Goal: Task Accomplishment & Management: Use online tool/utility

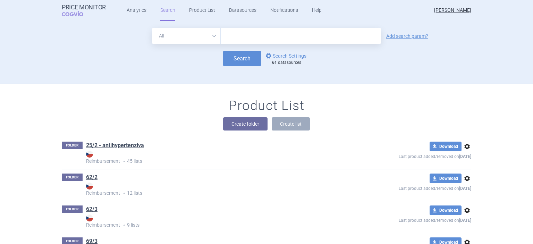
click at [253, 34] on input "text" at bounding box center [301, 36] width 160 height 16
type input "pyrukynd"
click button "Search" at bounding box center [242, 59] width 38 height 16
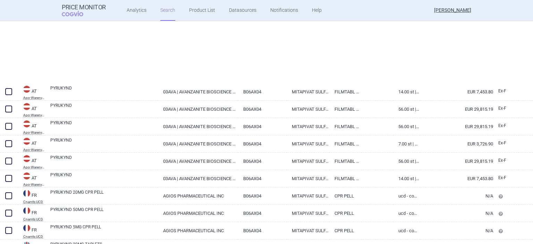
scroll to position [54, 0]
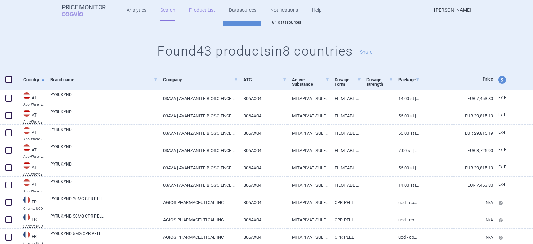
click at [201, 10] on link "Product List" at bounding box center [202, 10] width 26 height 21
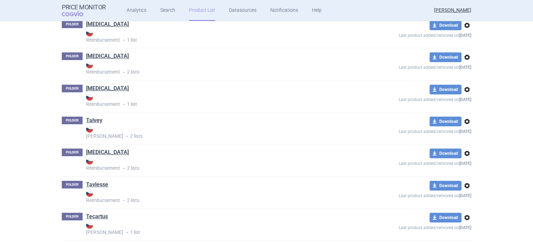
scroll to position [5318, 0]
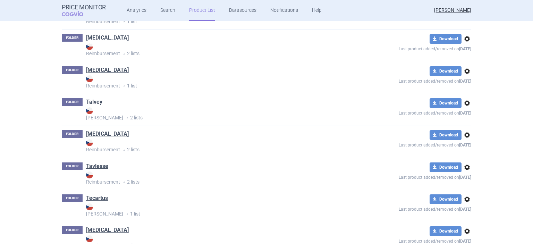
click at [91, 106] on link "Talvey" at bounding box center [94, 102] width 16 height 8
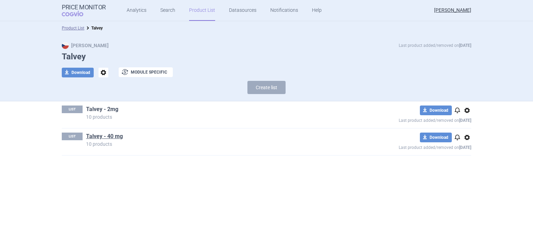
click at [102, 109] on link "Talvey - 2mg" at bounding box center [102, 109] width 32 height 8
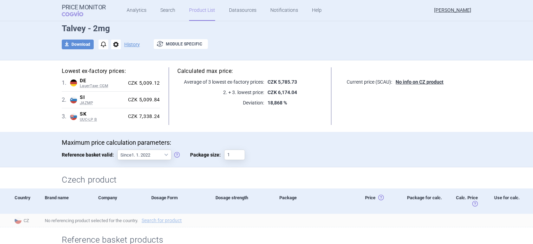
scroll to position [25, 0]
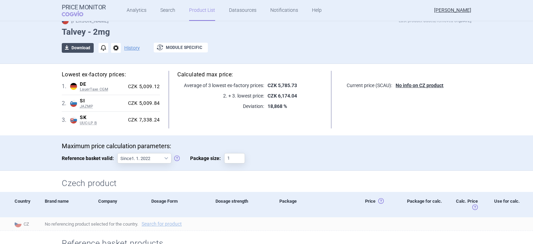
click at [78, 47] on button "download Download" at bounding box center [78, 48] width 32 height 10
select select "EUR"
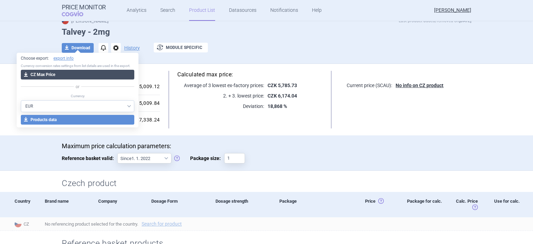
click at [119, 71] on button "download CZ Max Price" at bounding box center [77, 75] width 113 height 10
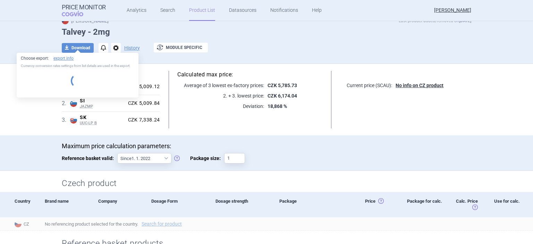
select select "EUR"
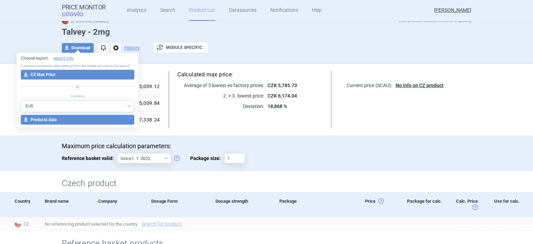
click at [29, 34] on div "Max Price Last product added/removed on 16 Jun Talvey - 2mg download Download n…" at bounding box center [266, 36] width 533 height 53
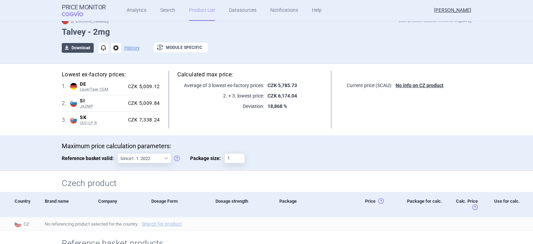
click at [77, 50] on button "download Download" at bounding box center [78, 48] width 32 height 10
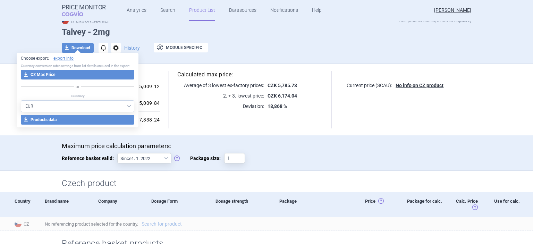
click at [21, 100] on select "AED AUD BGN BHD [PERSON_NAME] BRL CAD CHF CNY COP CZK DKK DZD EUR GBP HUF ILS I…" at bounding box center [77, 106] width 113 height 12
select select "CZK"
click option "CZK" at bounding box center [0, 0] width 0 height 0
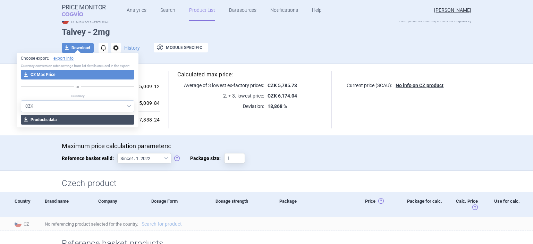
click at [62, 117] on button "download Products data" at bounding box center [77, 120] width 113 height 10
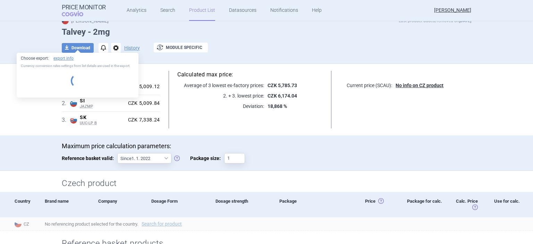
select select "CZK"
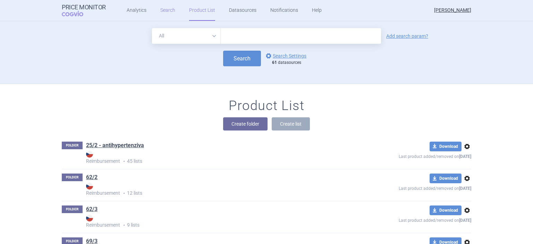
click at [167, 12] on link "Search" at bounding box center [167, 10] width 15 height 21
click at [251, 38] on input "text" at bounding box center [301, 36] width 160 height 16
type input "talvey"
click button "Search" at bounding box center [242, 59] width 38 height 16
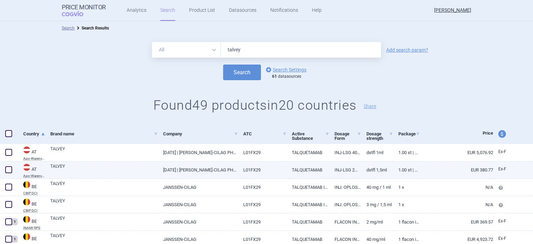
click at [9, 170] on span at bounding box center [8, 169] width 7 height 7
checkbox input "true"
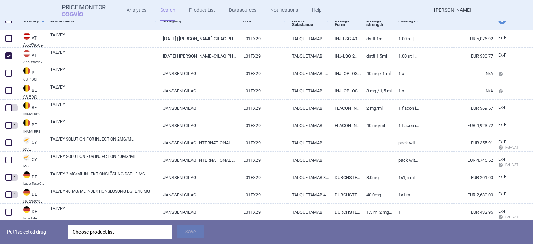
scroll to position [115, 0]
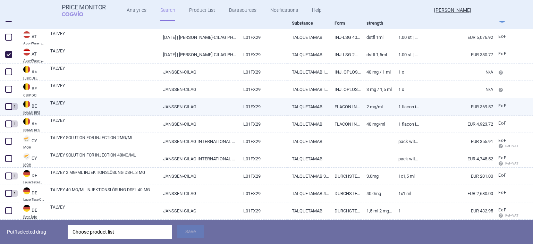
click at [7, 106] on span at bounding box center [8, 106] width 7 height 7
checkbox input "true"
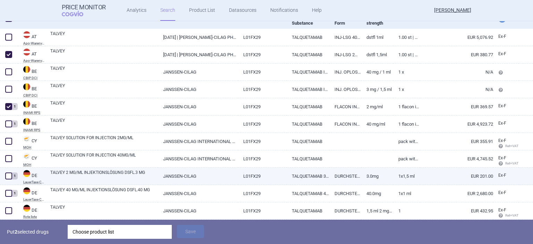
click at [8, 175] on span at bounding box center [8, 175] width 7 height 7
checkbox input "true"
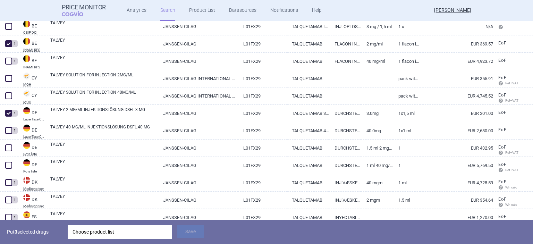
scroll to position [182, 0]
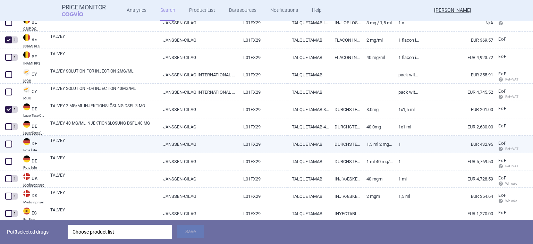
click at [8, 142] on span at bounding box center [8, 144] width 7 height 7
checkbox input "true"
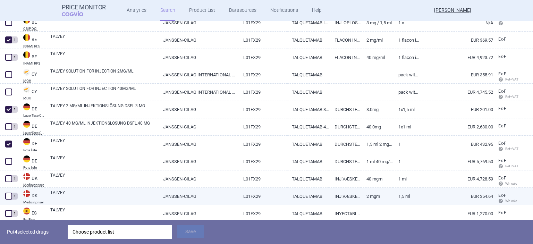
click at [5, 196] on span at bounding box center [8, 196] width 7 height 7
checkbox input "true"
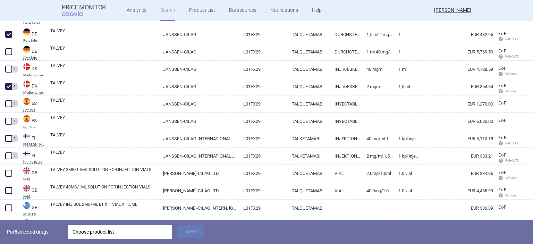
scroll to position [295, 0]
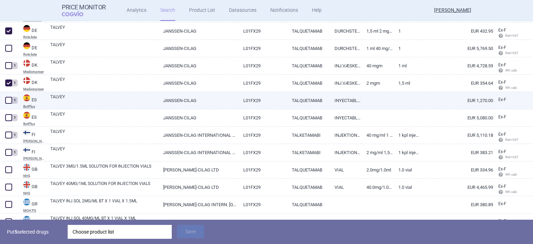
click at [9, 100] on span at bounding box center [8, 100] width 7 height 7
checkbox input "true"
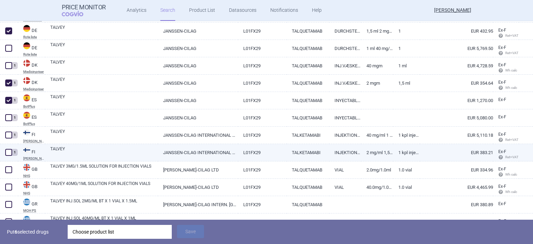
click at [7, 154] on span at bounding box center [8, 152] width 7 height 7
checkbox input "true"
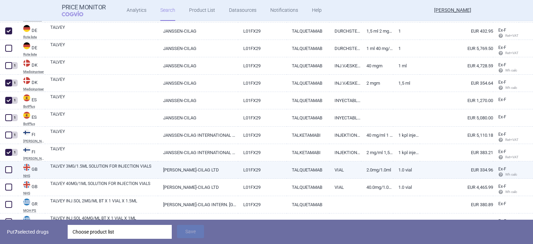
click at [7, 169] on span at bounding box center [8, 169] width 7 height 7
checkbox input "true"
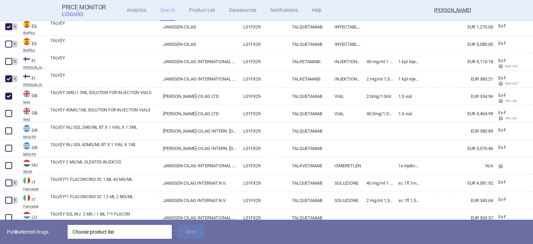
scroll to position [381, 0]
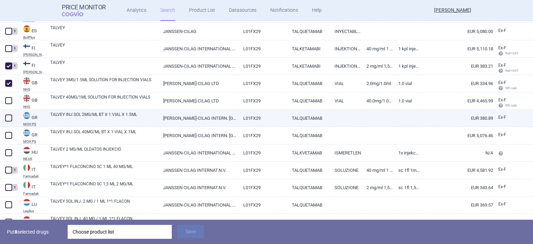
click at [9, 118] on span at bounding box center [8, 118] width 7 height 7
checkbox input "true"
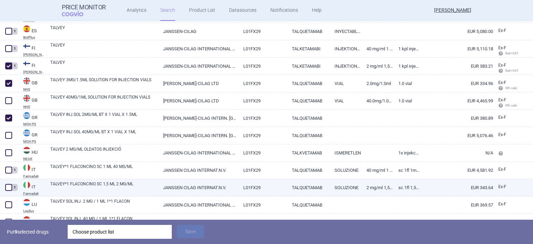
click at [9, 186] on span at bounding box center [8, 187] width 7 height 7
checkbox input "true"
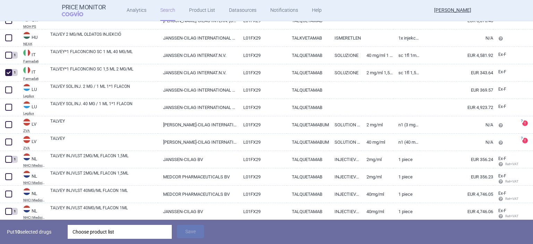
scroll to position [509, 0]
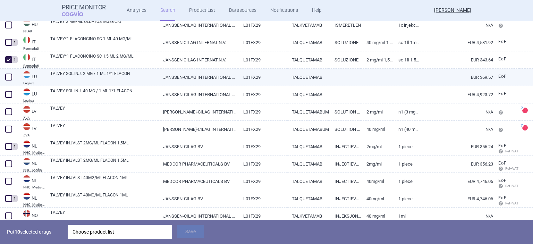
click at [7, 78] on span at bounding box center [8, 77] width 7 height 7
checkbox input "true"
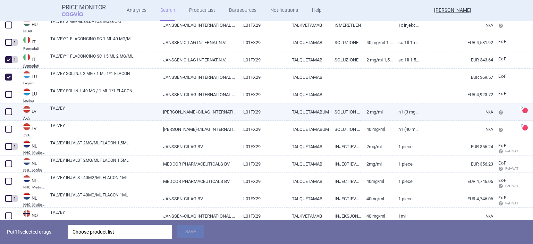
click at [9, 112] on span at bounding box center [8, 111] width 7 height 7
checkbox input "true"
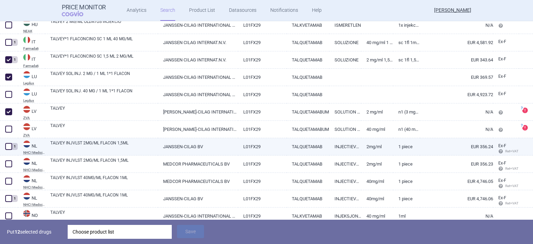
click at [6, 146] on span at bounding box center [8, 146] width 7 height 7
checkbox input "true"
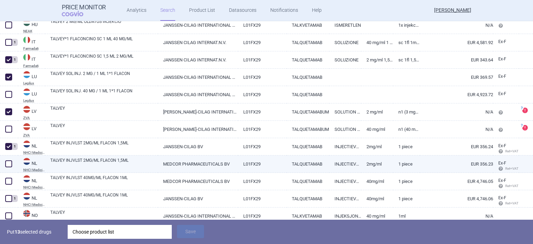
click at [8, 163] on span at bounding box center [8, 163] width 7 height 7
checkbox input "true"
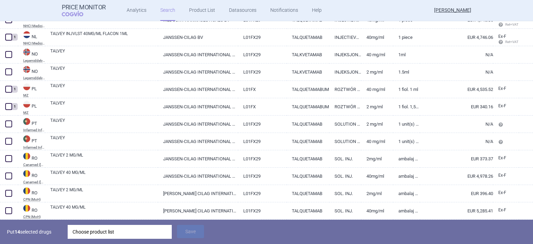
scroll to position [684, 0]
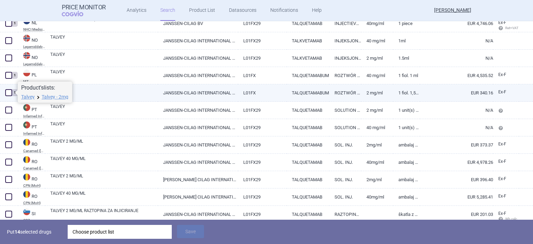
click at [8, 92] on span at bounding box center [8, 92] width 7 height 7
checkbox input "true"
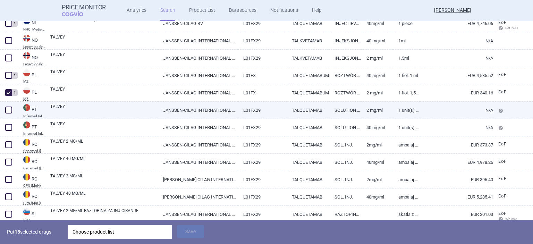
click at [10, 108] on span at bounding box center [8, 110] width 7 height 7
checkbox input "true"
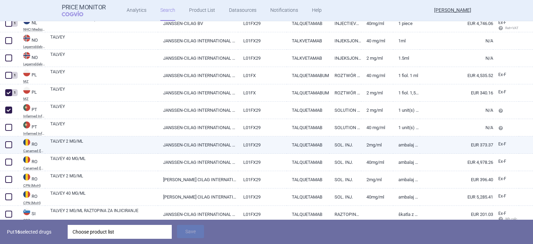
click at [8, 144] on span at bounding box center [8, 144] width 7 height 7
checkbox input "true"
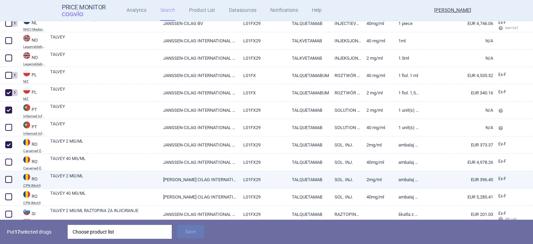
click at [8, 179] on span at bounding box center [8, 179] width 7 height 7
checkbox input "true"
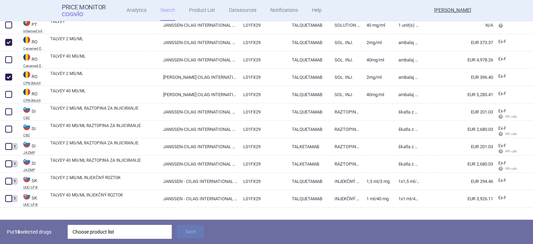
scroll to position [789, 0]
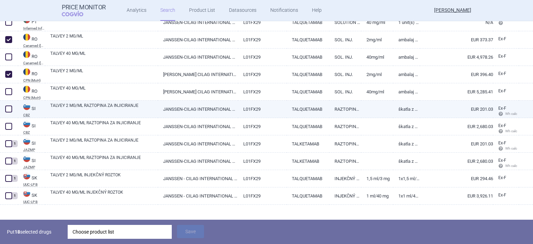
click at [8, 109] on span at bounding box center [8, 108] width 7 height 7
checkbox input "true"
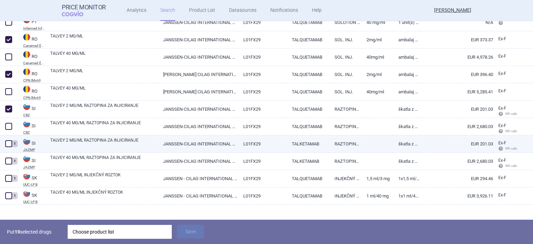
click at [11, 145] on span at bounding box center [8, 143] width 7 height 7
checkbox input "true"
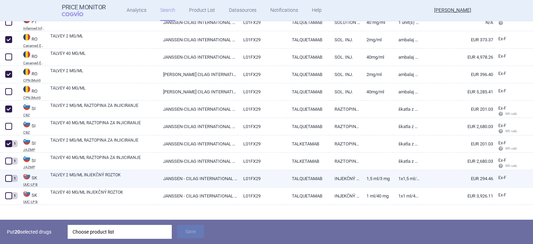
click at [8, 177] on span at bounding box center [8, 178] width 7 height 7
checkbox input "true"
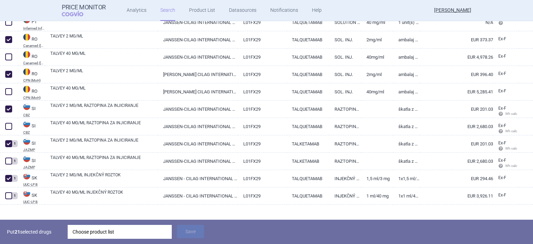
scroll to position [797, 0]
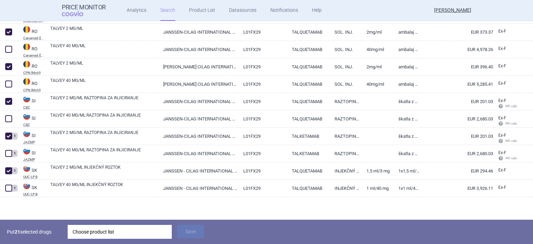
click at [135, 230] on div "Choose product list" at bounding box center [120, 232] width 94 height 14
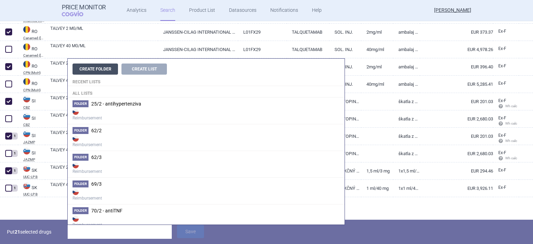
click at [99, 71] on button "Create Folder" at bounding box center [95, 69] width 45 height 11
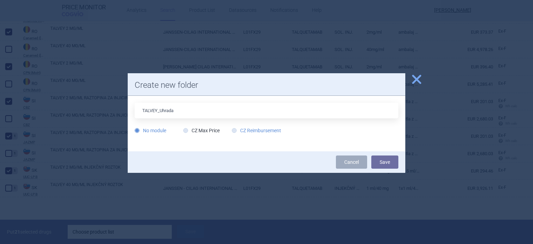
type input "TALVEY_Uhrada"
click at [235, 131] on icon at bounding box center [234, 130] width 5 height 5
click at [235, 131] on input "CZ Reimbursement" at bounding box center [235, 130] width 7 height 7
radio input "true"
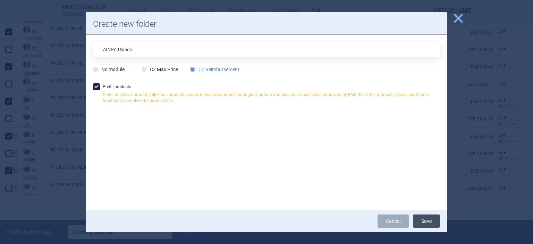
click at [427, 221] on button "Save" at bounding box center [426, 220] width 27 height 13
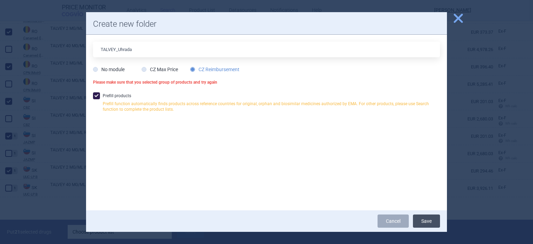
click at [426, 221] on button "Save" at bounding box center [426, 220] width 27 height 13
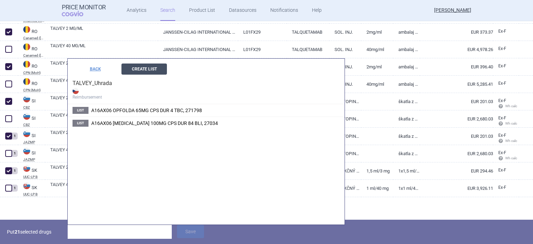
click at [144, 68] on button "Create List" at bounding box center [143, 69] width 45 height 11
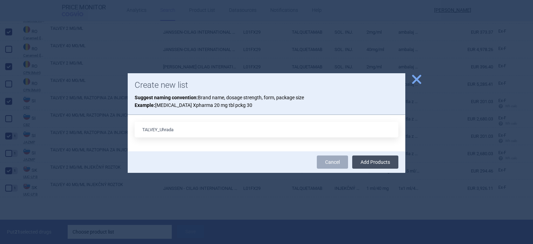
type input "TALVEY_Uhrada"
click at [370, 158] on button "Add Products" at bounding box center [375, 161] width 46 height 13
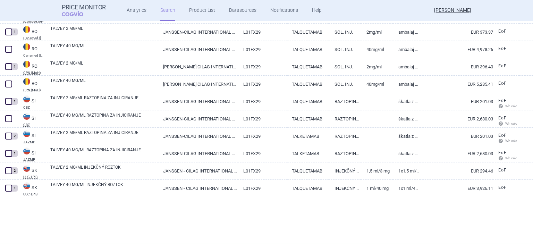
scroll to position [773, 0]
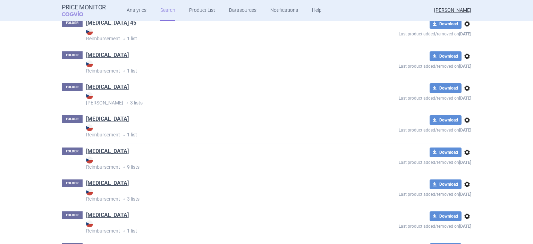
scroll to position [5240, 0]
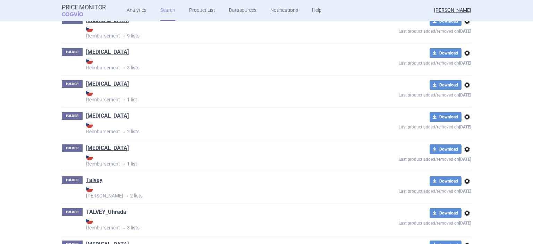
click at [104, 216] on link "TALVEY_Uhrada" at bounding box center [106, 212] width 40 height 8
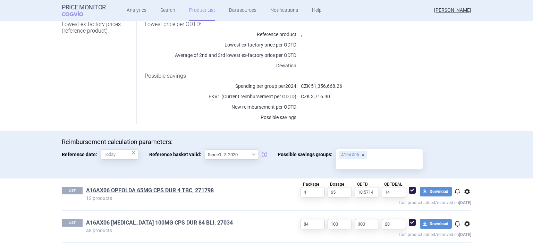
scroll to position [124, 0]
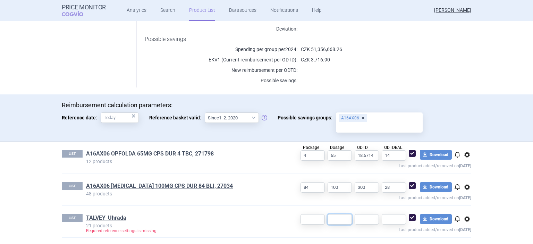
click at [340, 218] on input "text" at bounding box center [340, 219] width 24 height 10
type input "3"
click at [440, 220] on button "download Download" at bounding box center [436, 219] width 32 height 10
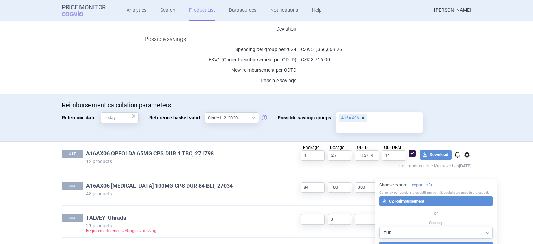
click at [379, 227] on select "AED AUD BGN BHD [PERSON_NAME] BRL CAD CHF CNY COP CZK DKK DZD EUR GBP HUF ILS I…" at bounding box center [435, 233] width 113 height 12
select select "CZK"
click option "CZK" at bounding box center [0, 0] width 0 height 0
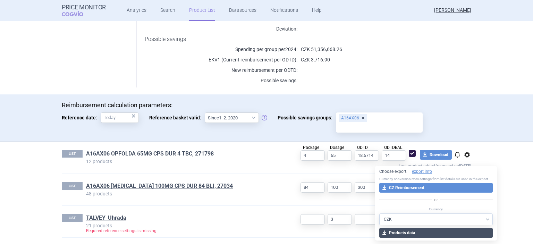
click at [424, 230] on button "download Products data" at bounding box center [435, 233] width 113 height 10
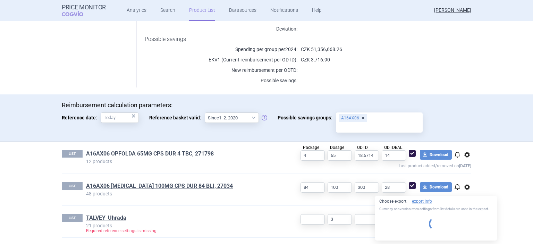
select select "CZK"
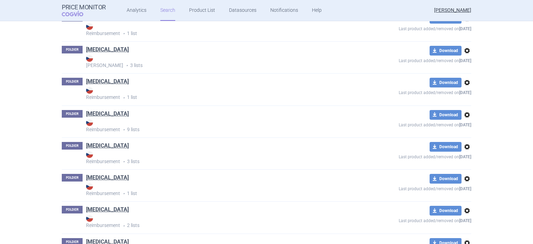
scroll to position [5258, 0]
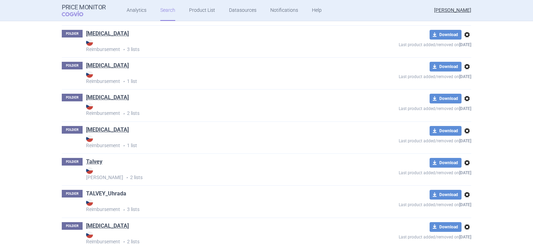
click at [107, 197] on link "TALVEY_Uhrada" at bounding box center [106, 194] width 40 height 8
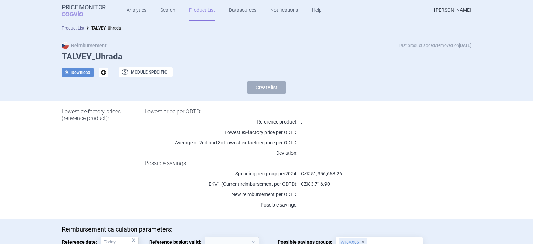
select select "[DATE]"
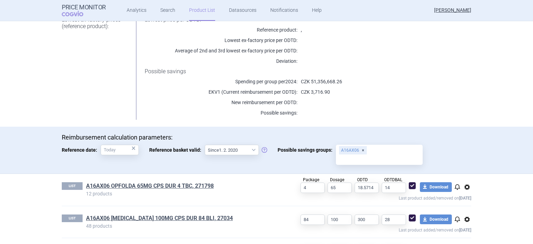
scroll to position [124, 0]
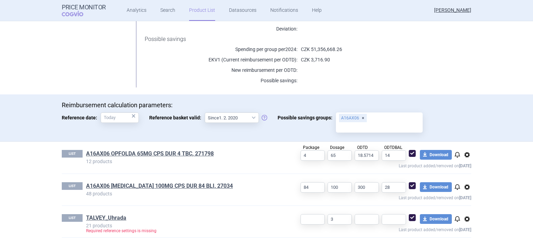
click at [359, 118] on div "A16AX06" at bounding box center [353, 118] width 28 height 8
click at [359, 123] on input "Possible savings groups: A16AX06" at bounding box center [379, 127] width 82 height 9
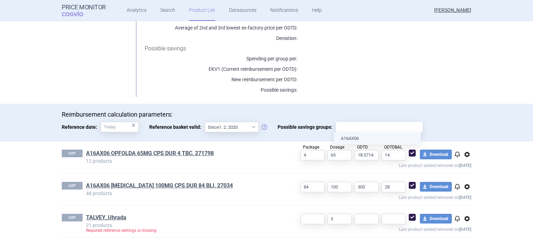
paste input "L01FX29"
type input "L01FX29"
click at [282, 128] on span "Possible savings groups:" at bounding box center [307, 127] width 58 height 10
click at [338, 128] on input "L01FX29" at bounding box center [379, 126] width 82 height 9
click at [259, 138] on div "Reimbursement calculation parameters: Reference date: × Reference basket valid:…" at bounding box center [266, 122] width 533 height 37
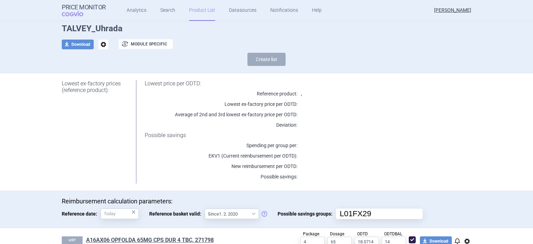
scroll to position [28, 0]
click at [85, 44] on button "download Download" at bounding box center [78, 45] width 32 height 10
select select "EUR"
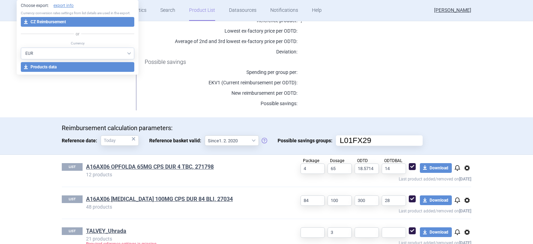
scroll to position [115, 0]
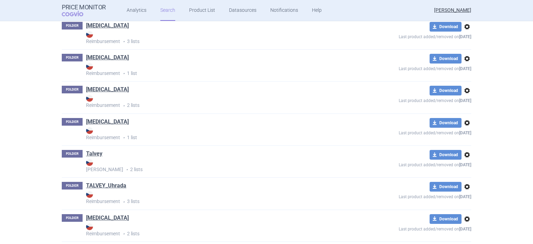
scroll to position [5284, 0]
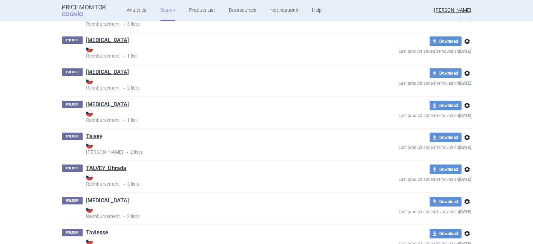
click at [467, 174] on span "options" at bounding box center [467, 169] width 8 height 8
click at [464, 222] on button "Delete" at bounding box center [467, 221] width 22 height 10
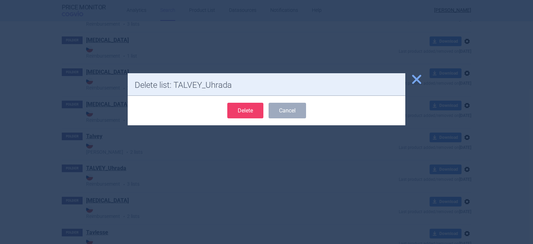
click at [246, 109] on button "Delete" at bounding box center [245, 111] width 36 height 16
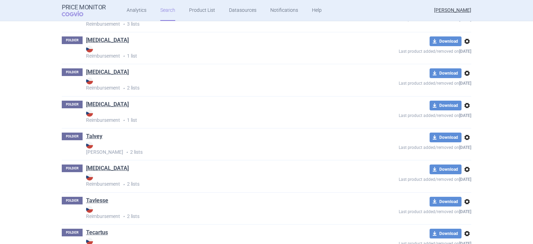
scroll to position [0, 0]
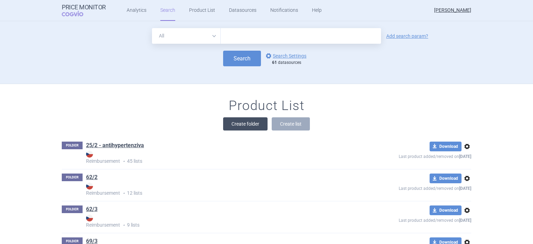
click at [249, 122] on button "Create folder" at bounding box center [245, 123] width 44 height 13
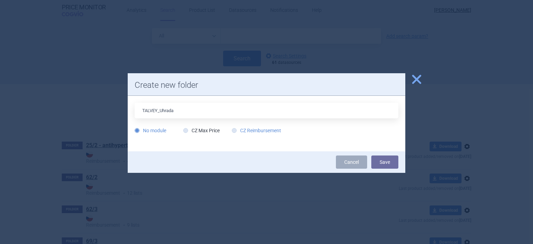
type input "TALVEY_Uhrada"
click at [234, 130] on icon at bounding box center [234, 130] width 5 height 5
click at [234, 130] on input "CZ Reimbursement" at bounding box center [235, 130] width 7 height 7
radio input "true"
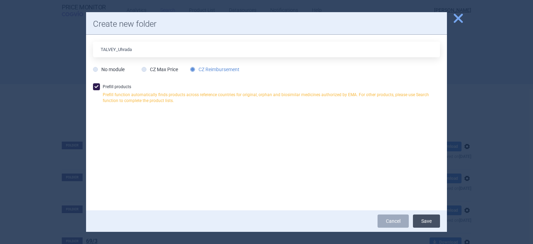
click at [428, 221] on button "Save" at bounding box center [426, 220] width 27 height 13
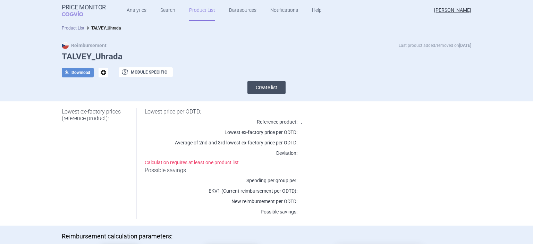
click at [266, 90] on button "Create list" at bounding box center [266, 87] width 38 height 13
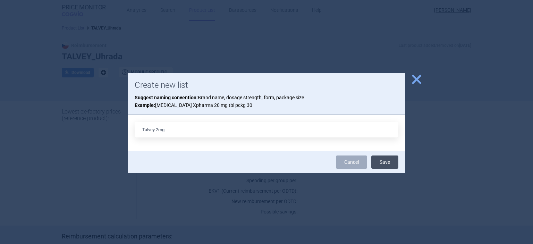
type input "Talvey 2mg"
click at [392, 162] on button "Save" at bounding box center [384, 161] width 27 height 13
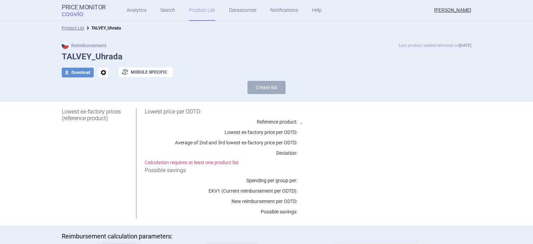
select select "[DATE]"
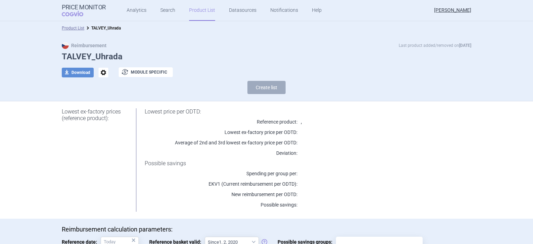
scroll to position [51, 0]
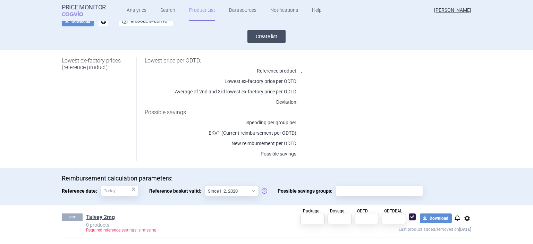
click at [263, 36] on button "Create list" at bounding box center [266, 36] width 38 height 13
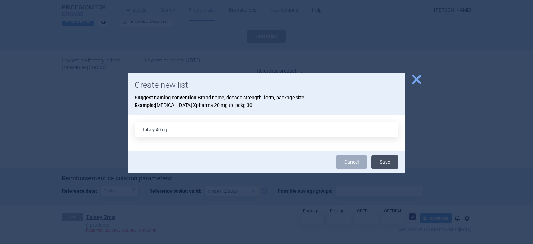
type input "Talvey 40mg"
click at [387, 162] on button "Save" at bounding box center [384, 161] width 27 height 13
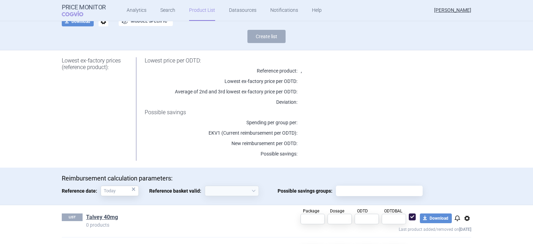
select select "[DATE]"
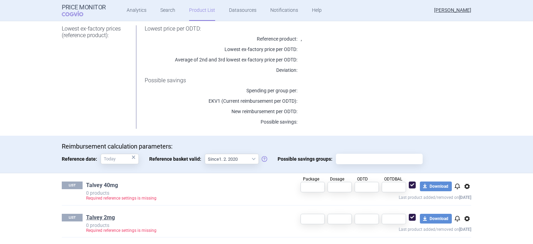
click at [107, 186] on link "Talvey 40mg" at bounding box center [102, 185] width 32 height 8
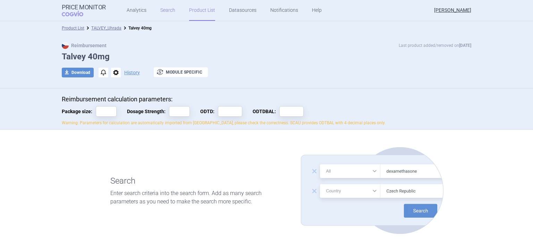
click at [167, 10] on link "Search" at bounding box center [167, 10] width 15 height 21
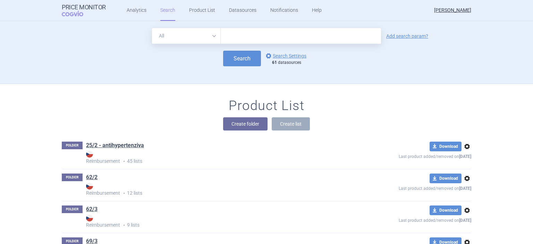
click at [251, 35] on input "text" at bounding box center [301, 36] width 160 height 16
type input "talvey"
click at [253, 62] on button "Search" at bounding box center [242, 59] width 38 height 16
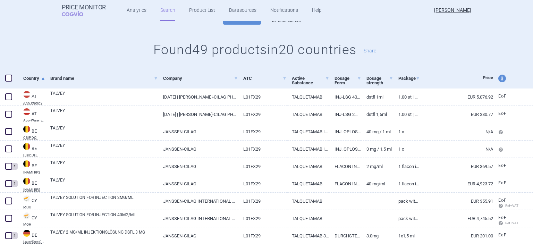
scroll to position [72, 0]
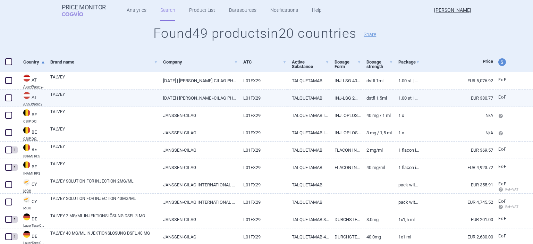
click at [7, 96] on span at bounding box center [8, 97] width 7 height 7
checkbox input "true"
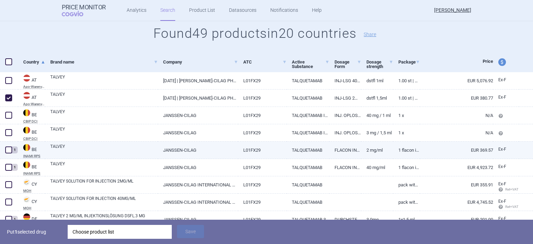
click at [9, 149] on span at bounding box center [8, 149] width 7 height 7
checkbox input "true"
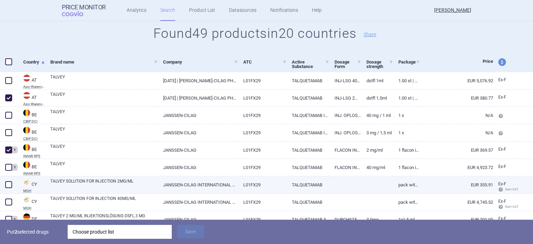
click at [8, 185] on span at bounding box center [8, 184] width 7 height 7
checkbox input "true"
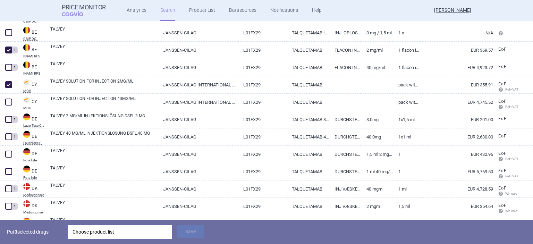
scroll to position [176, 0]
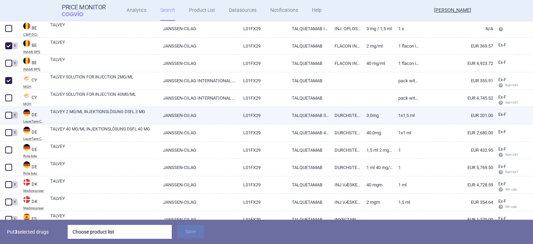
click at [10, 115] on span at bounding box center [8, 115] width 7 height 7
checkbox input "true"
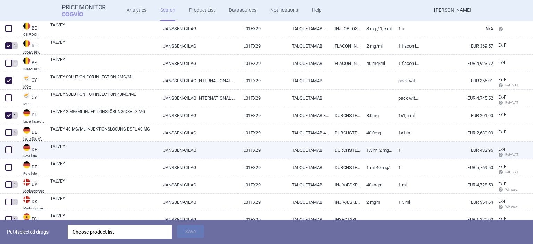
click at [8, 152] on span at bounding box center [8, 149] width 7 height 7
checkbox input "true"
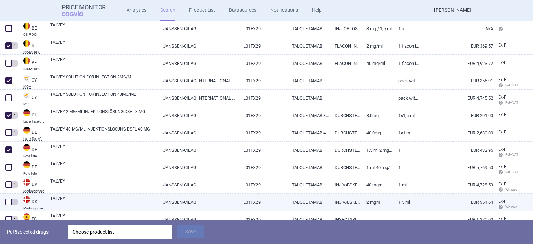
click at [7, 201] on span at bounding box center [8, 201] width 7 height 7
checkbox input "true"
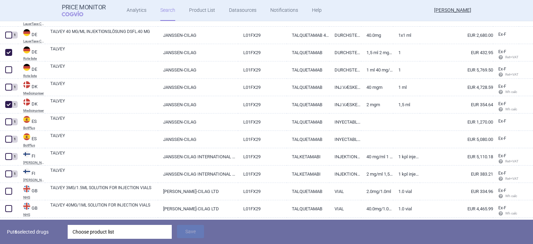
scroll to position [288, 0]
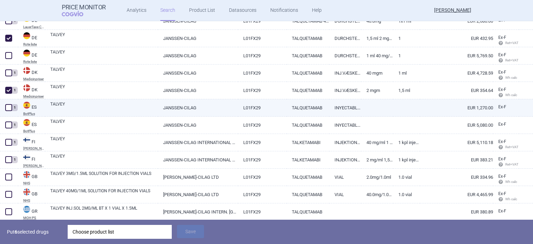
click at [6, 109] on span at bounding box center [8, 107] width 7 height 7
checkbox input "true"
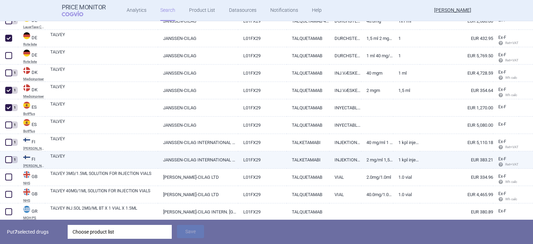
click at [7, 159] on span at bounding box center [8, 159] width 7 height 7
checkbox input "true"
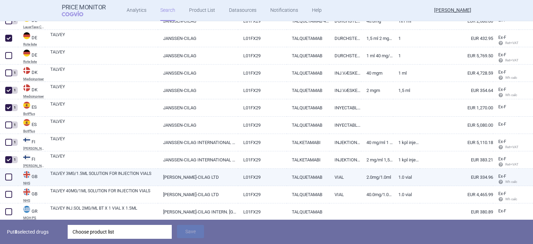
click at [7, 175] on span at bounding box center [8, 177] width 7 height 7
checkbox input "true"
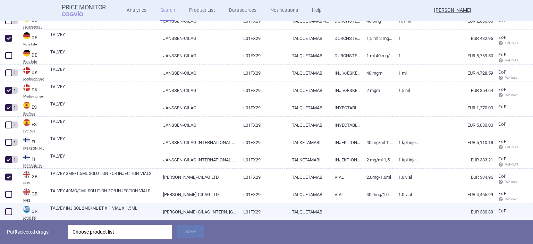
click at [9, 212] on span at bounding box center [8, 211] width 7 height 7
checkbox input "true"
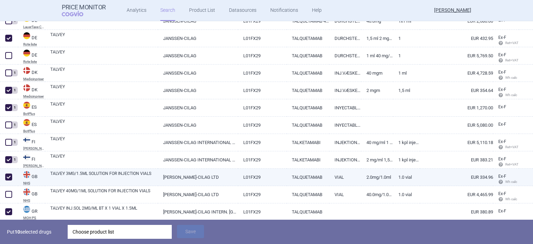
click at [9, 177] on span at bounding box center [8, 177] width 7 height 7
checkbox input "false"
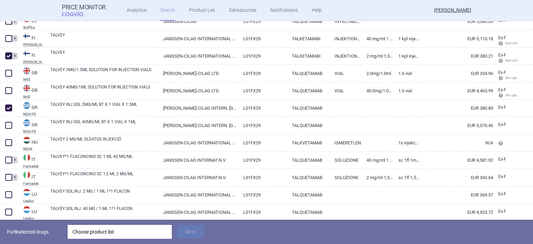
scroll to position [396, 0]
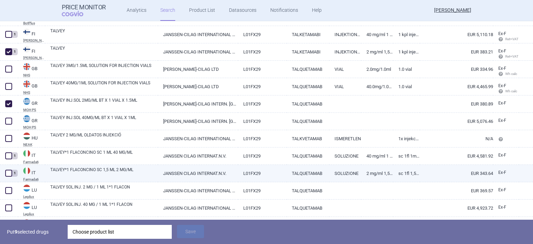
click at [9, 174] on span at bounding box center [8, 173] width 7 height 7
checkbox input "true"
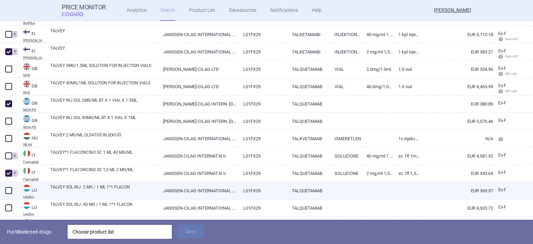
click at [9, 191] on span at bounding box center [8, 190] width 7 height 7
checkbox input "true"
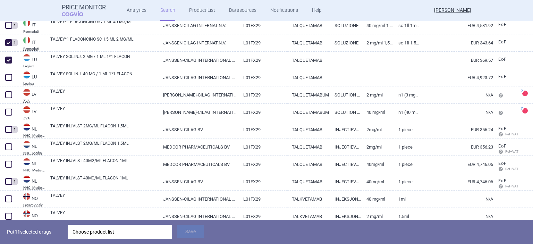
scroll to position [529, 0]
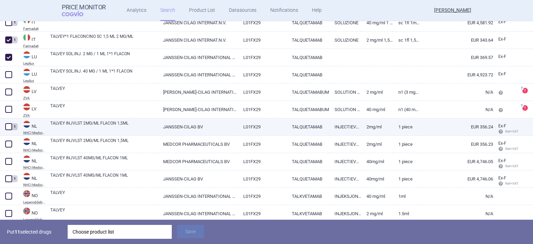
click at [8, 127] on span at bounding box center [8, 126] width 7 height 7
checkbox input "true"
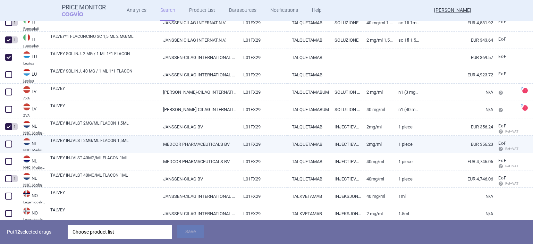
click at [8, 146] on span at bounding box center [8, 144] width 7 height 7
checkbox input "false"
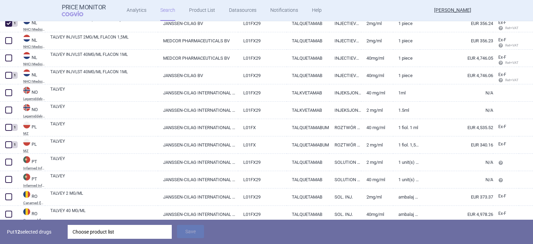
scroll to position [646, 0]
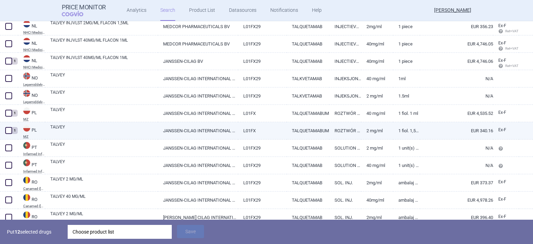
click at [8, 133] on span at bounding box center [8, 130] width 7 height 7
checkbox input "true"
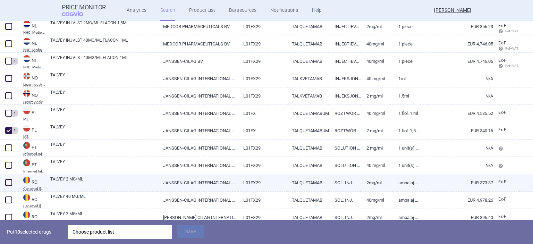
click at [8, 181] on span at bounding box center [8, 182] width 7 height 7
checkbox input "true"
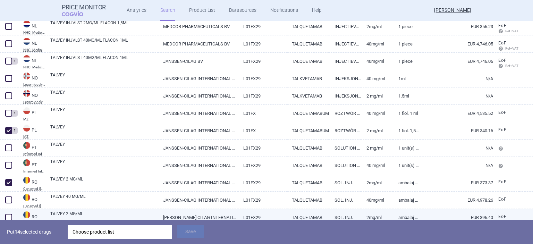
click at [10, 215] on span at bounding box center [8, 217] width 7 height 7
checkbox input "true"
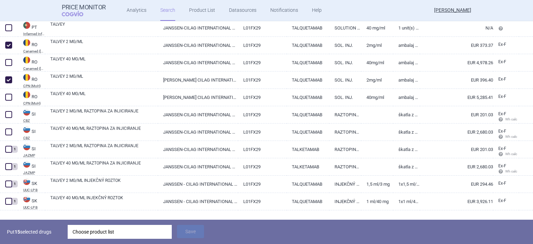
scroll to position [792, 0]
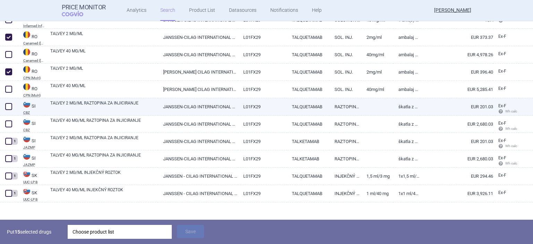
click at [7, 106] on span at bounding box center [8, 106] width 7 height 7
checkbox input "true"
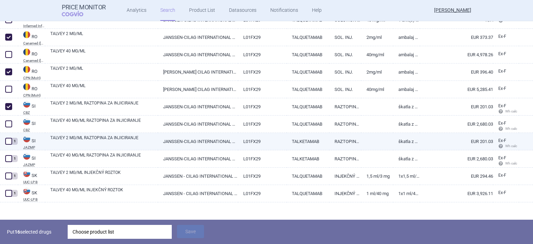
click at [10, 141] on span at bounding box center [8, 141] width 7 height 7
checkbox input "true"
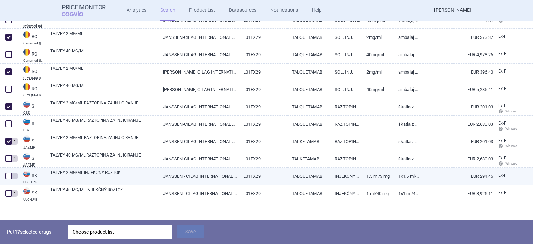
click at [9, 174] on span at bounding box center [8, 175] width 7 height 7
checkbox input "true"
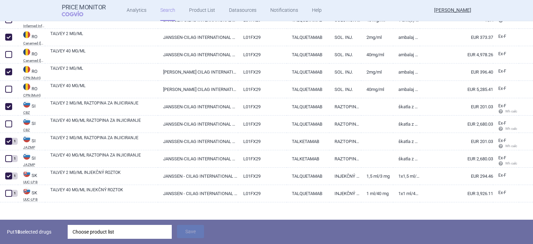
click at [138, 233] on div "Choose product list" at bounding box center [120, 232] width 94 height 14
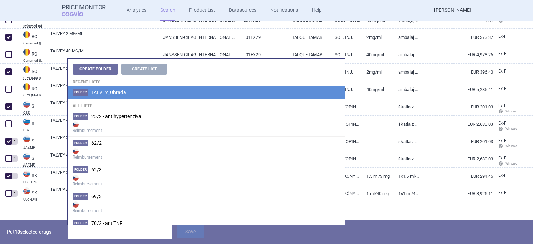
click at [113, 90] on span "TALVEY_Uhrada" at bounding box center [108, 93] width 35 height 6
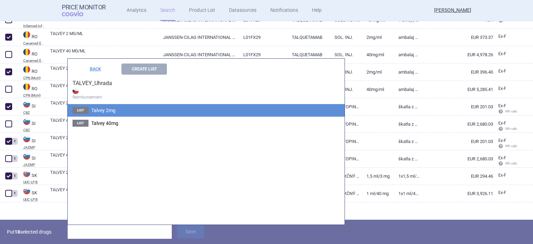
click at [108, 111] on span "Talvey 2mg" at bounding box center [103, 111] width 24 height 6
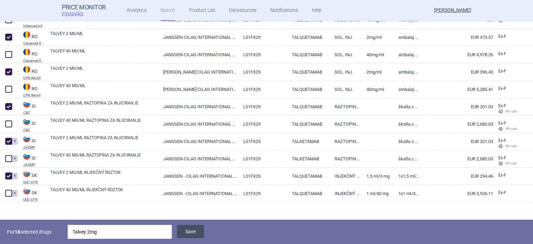
click at [187, 230] on button "Save" at bounding box center [190, 231] width 27 height 13
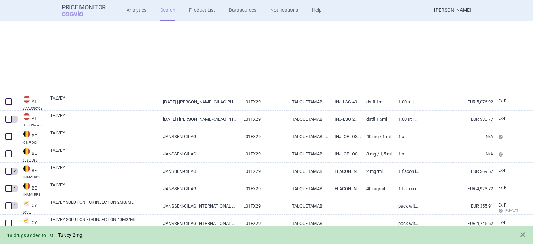
scroll to position [34, 0]
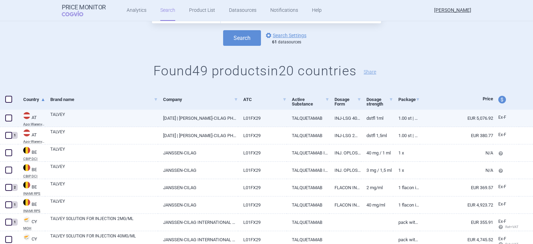
click at [11, 116] on span at bounding box center [8, 118] width 7 height 7
checkbox input "true"
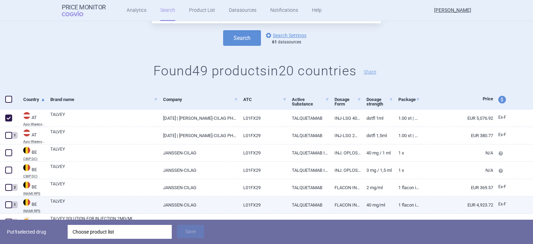
click at [10, 204] on span at bounding box center [8, 204] width 7 height 7
checkbox input "true"
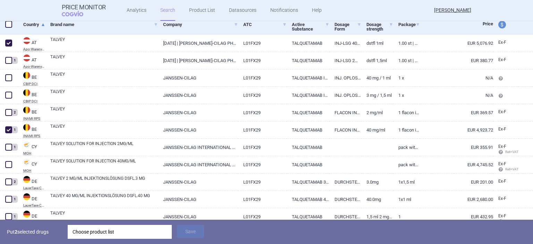
scroll to position [118, 0]
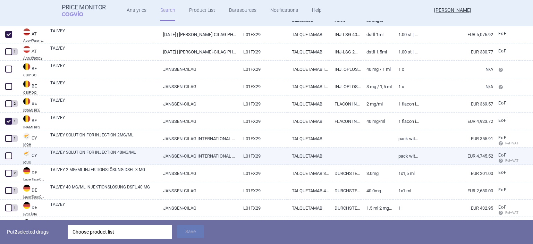
click at [8, 156] on span at bounding box center [8, 155] width 7 height 7
checkbox input "true"
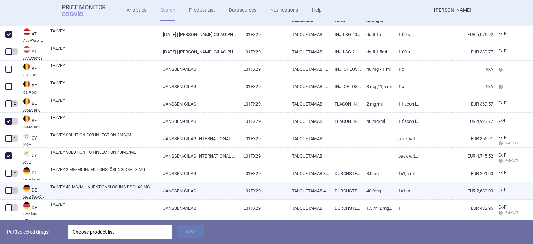
click at [9, 191] on span at bounding box center [8, 190] width 7 height 7
checkbox input "true"
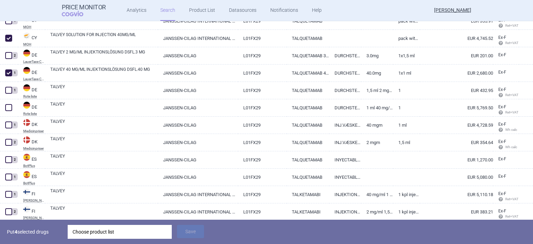
scroll to position [250, 0]
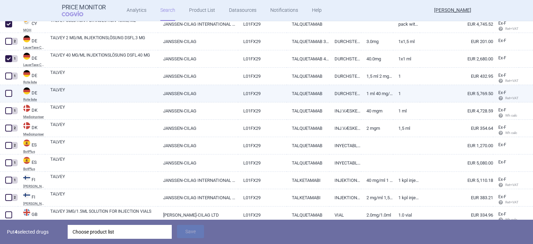
click at [11, 92] on span at bounding box center [8, 93] width 7 height 7
checkbox input "true"
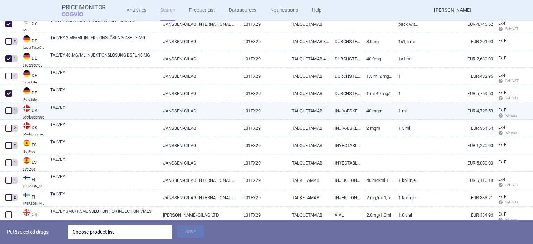
click at [8, 112] on span at bounding box center [8, 110] width 7 height 7
checkbox input "true"
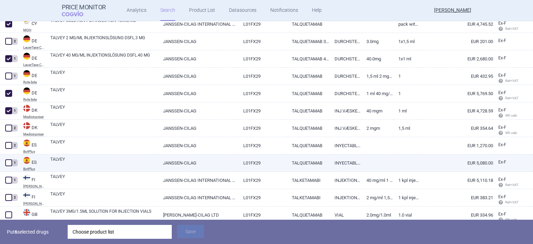
click at [9, 161] on span at bounding box center [8, 162] width 7 height 7
checkbox input "true"
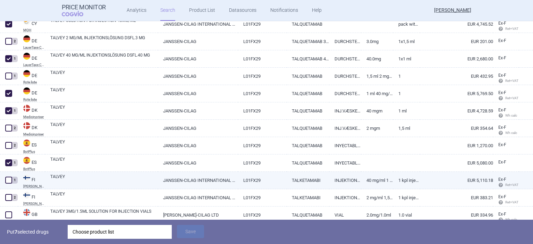
click at [8, 182] on span at bounding box center [8, 180] width 7 height 7
checkbox input "true"
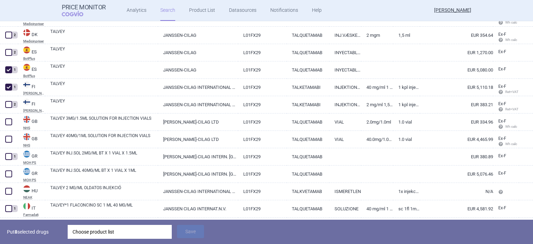
scroll to position [370, 0]
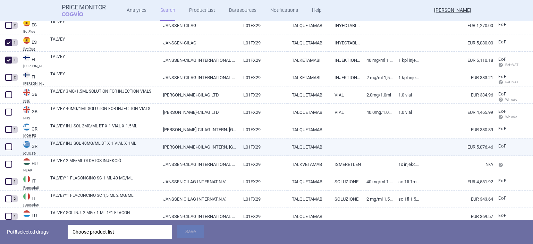
click at [7, 147] on span at bounding box center [8, 146] width 7 height 7
checkbox input "true"
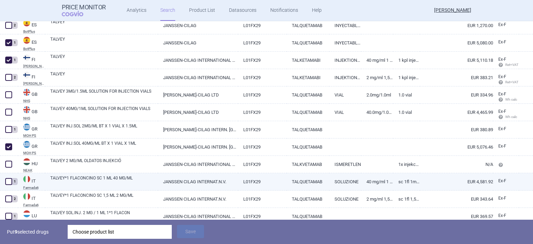
click at [10, 180] on span at bounding box center [8, 181] width 7 height 7
checkbox input "true"
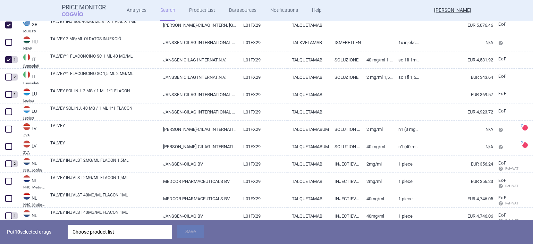
scroll to position [493, 0]
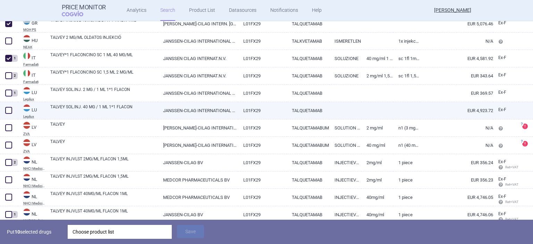
click at [8, 111] on span at bounding box center [8, 110] width 7 height 7
checkbox input "true"
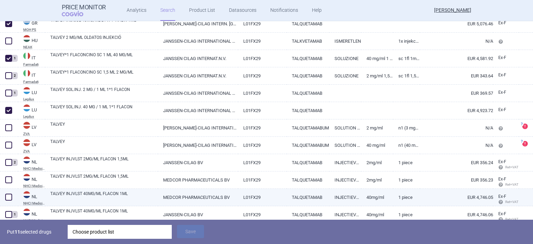
click at [9, 195] on span at bounding box center [8, 197] width 7 height 7
checkbox input "true"
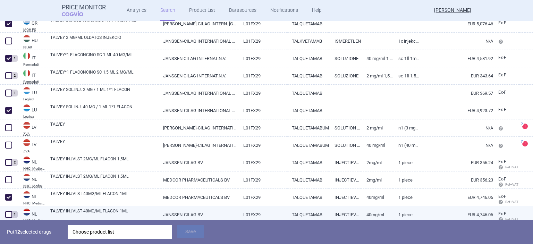
click at [9, 214] on span at bounding box center [8, 214] width 7 height 7
checkbox input "true"
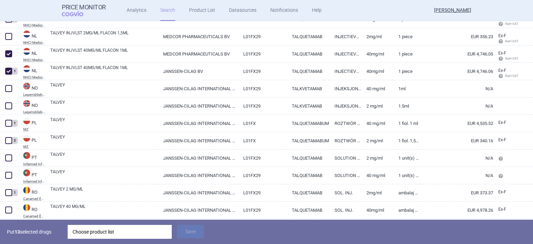
scroll to position [646, 0]
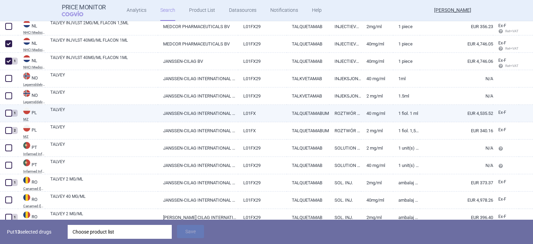
click at [7, 114] on span at bounding box center [8, 113] width 7 height 7
checkbox input "true"
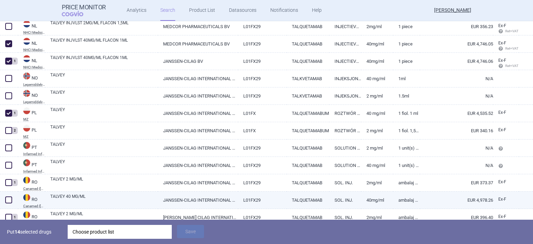
click at [10, 197] on span at bounding box center [8, 199] width 7 height 7
checkbox input "true"
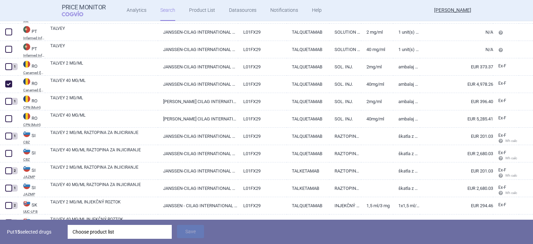
scroll to position [781, 0]
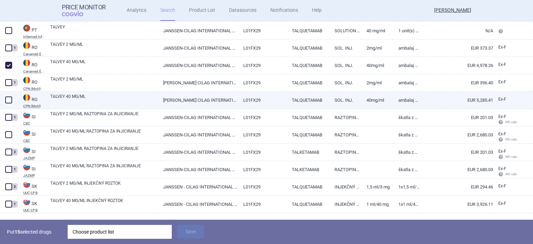
click at [9, 99] on span at bounding box center [8, 99] width 7 height 7
checkbox input "true"
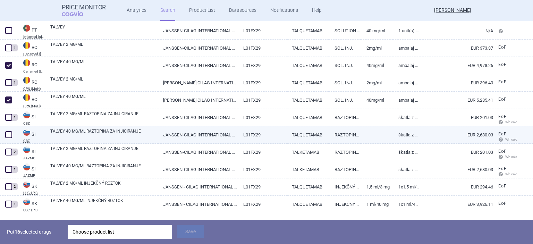
click at [8, 135] on span at bounding box center [8, 134] width 7 height 7
checkbox input "true"
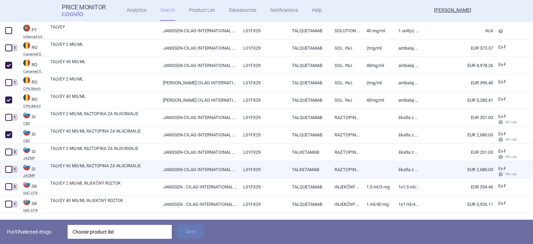
click at [8, 167] on span at bounding box center [8, 169] width 7 height 7
checkbox input "true"
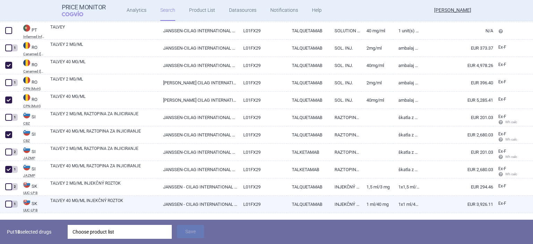
click at [12, 203] on span at bounding box center [8, 204] width 7 height 7
checkbox input "true"
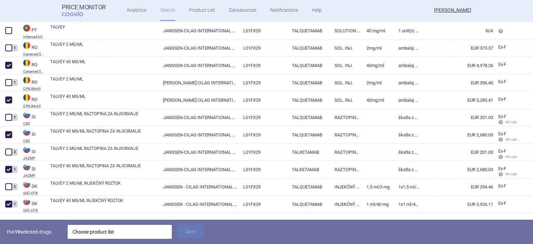
scroll to position [797, 0]
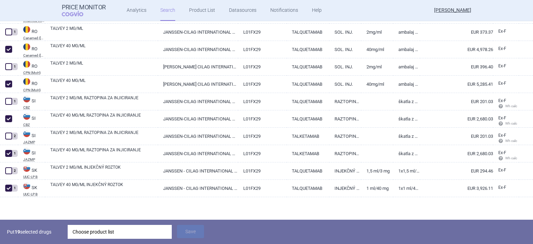
click at [138, 235] on div "Choose product list" at bounding box center [120, 232] width 94 height 14
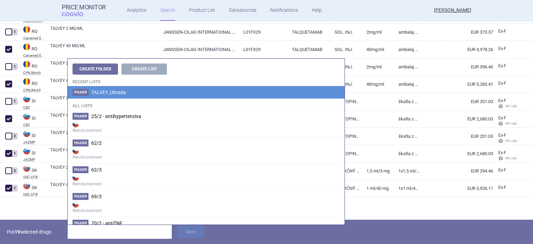
click at [99, 93] on span "TALVEY_Uhrada" at bounding box center [108, 93] width 35 height 6
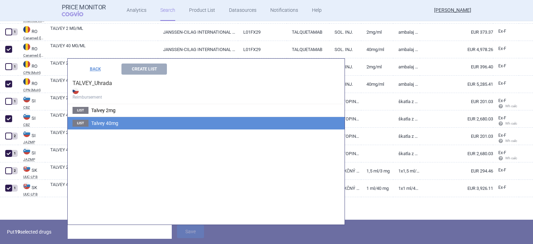
click at [105, 122] on span "Talvey 40mg" at bounding box center [104, 123] width 27 height 6
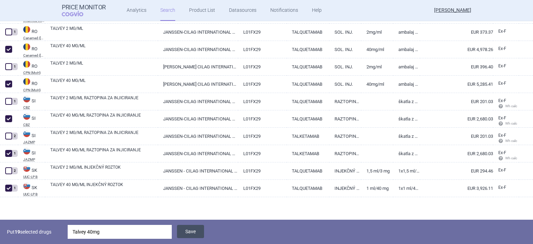
click at [195, 235] on button "Save" at bounding box center [190, 231] width 27 height 13
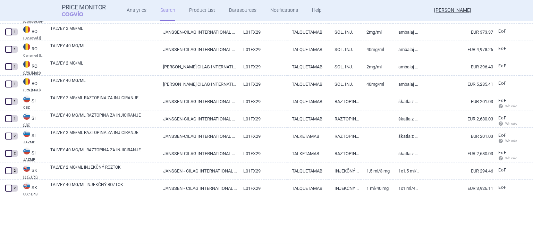
scroll to position [773, 0]
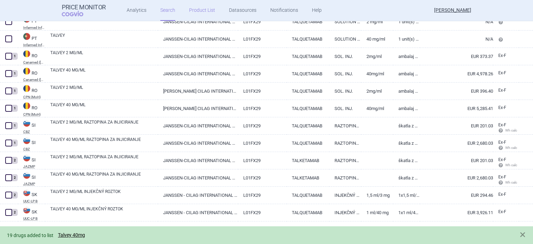
click at [200, 11] on link "Product List" at bounding box center [202, 10] width 26 height 21
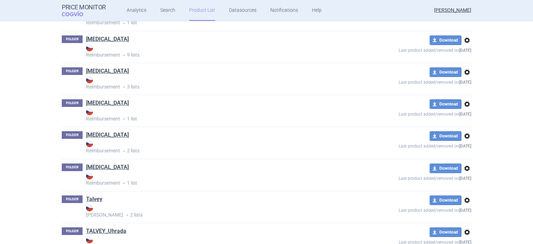
scroll to position [5268, 0]
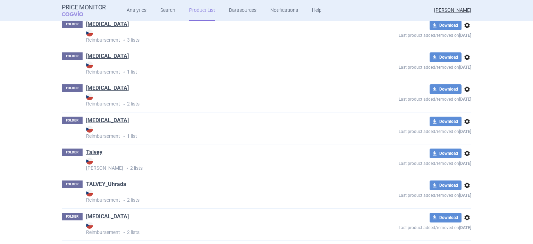
click at [104, 188] on link "TALVEY_Uhrada" at bounding box center [106, 184] width 40 height 8
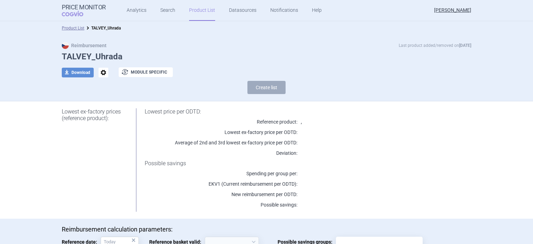
select select "[DATE]"
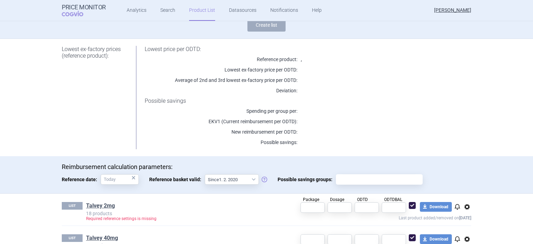
scroll to position [83, 0]
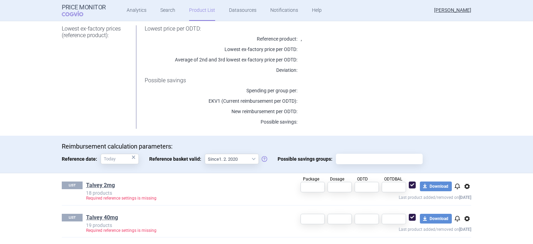
click at [355, 159] on input "Possible savings groups:" at bounding box center [379, 158] width 82 height 9
paste input "L01FX29"
type input "L01FX29"
click at [437, 187] on button "download Download" at bounding box center [436, 186] width 32 height 10
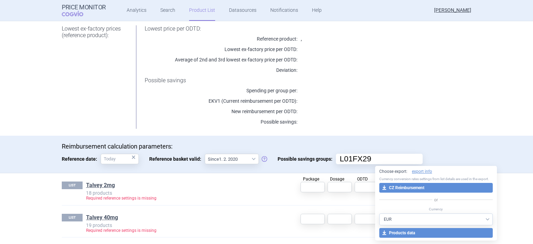
select select "CZK"
click option "CZK" at bounding box center [0, 0] width 0 height 0
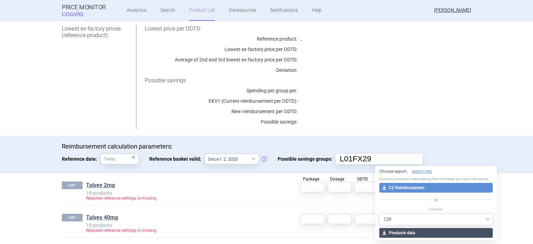
click at [421, 233] on button "download Products data" at bounding box center [435, 233] width 113 height 10
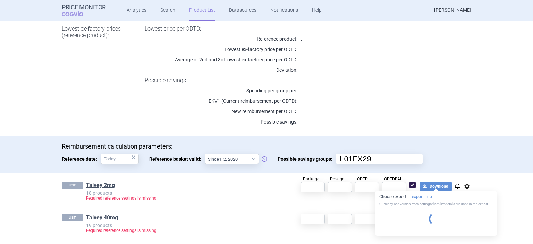
select select "CZK"
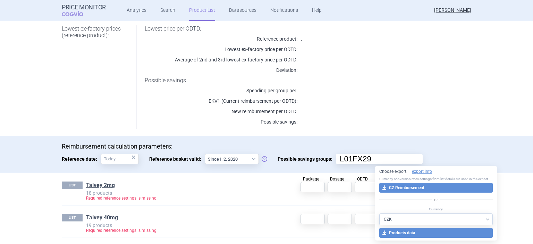
click at [242, 209] on div "LIST Talvey 40mg 19 products Required reference settings is missing download Do…" at bounding box center [266, 221] width 409 height 32
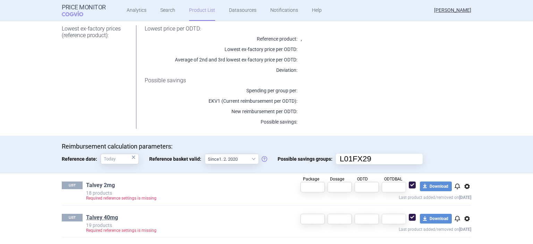
click at [102, 185] on link "Talvey 2mg" at bounding box center [100, 185] width 29 height 8
